Goal: Information Seeking & Learning: Learn about a topic

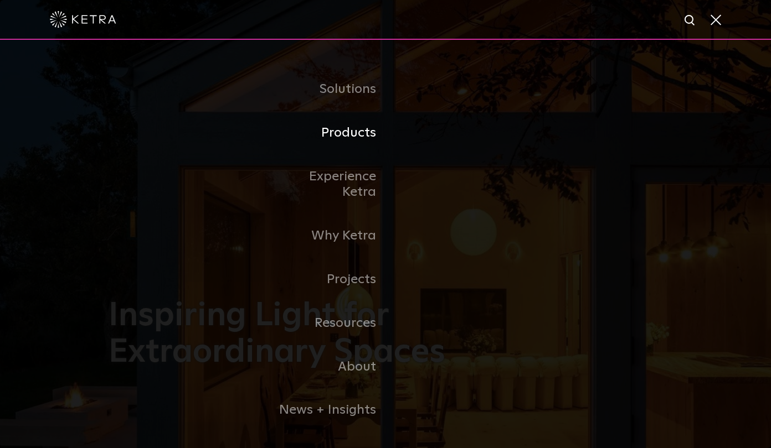
click at [359, 131] on link "Products" at bounding box center [328, 133] width 113 height 44
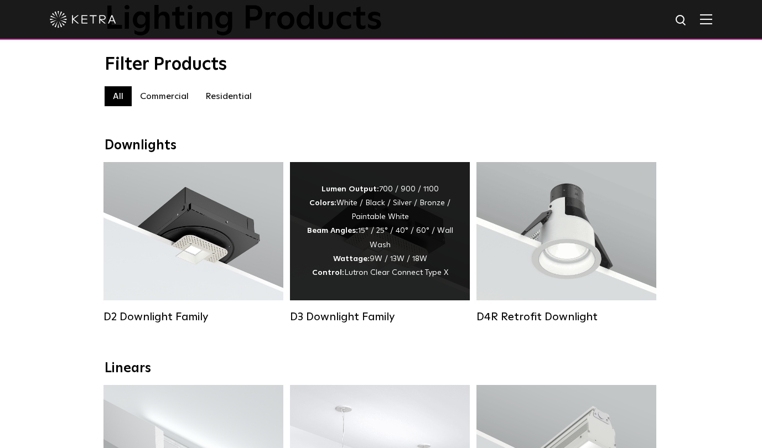
scroll to position [166, 0]
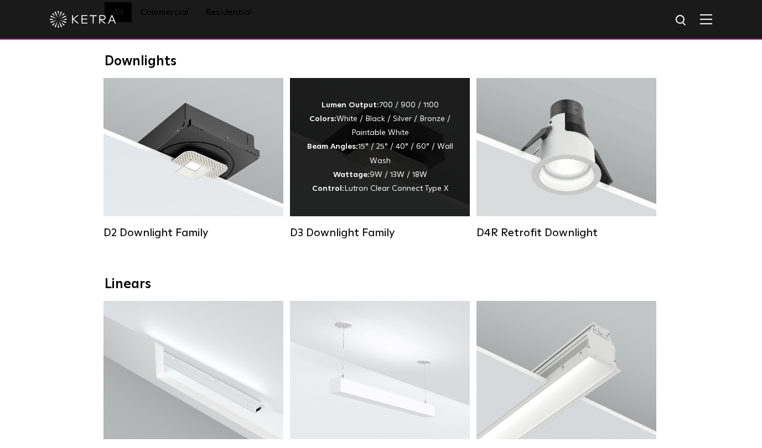
click at [397, 162] on div "Lumen Output: 700 / 900 / 1100 Colors: White / Black / Silver / Bronze / Painta…" at bounding box center [380, 147] width 147 height 97
